Goal: Check status: Check status

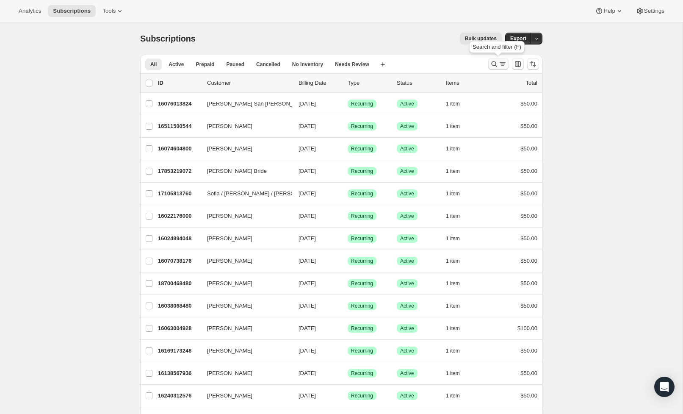
click at [498, 64] on icon "Search and filter results" at bounding box center [502, 64] width 8 height 8
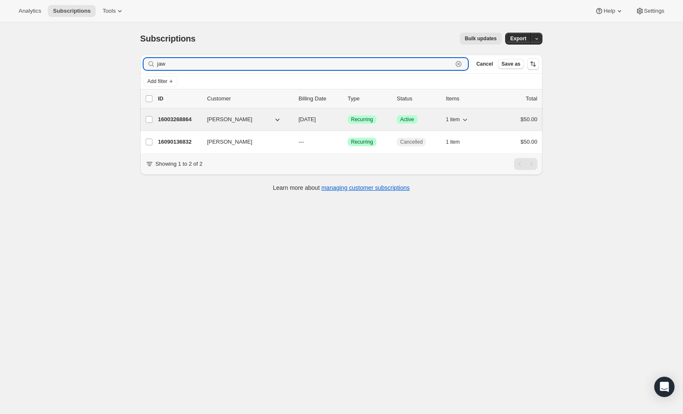
type input "jaw"
click at [170, 124] on div "16003268864 [PERSON_NAME] [DATE] Success Recurring Success Active 1 item $50.00" at bounding box center [347, 119] width 379 height 12
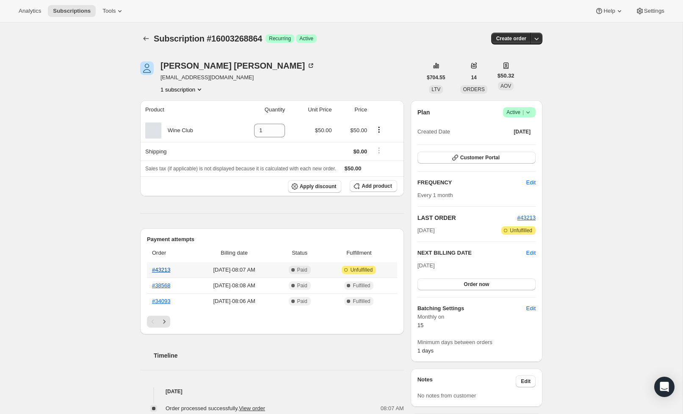
click at [160, 272] on link "#43213" at bounding box center [161, 269] width 18 height 6
